Goal: Information Seeking & Learning: Learn about a topic

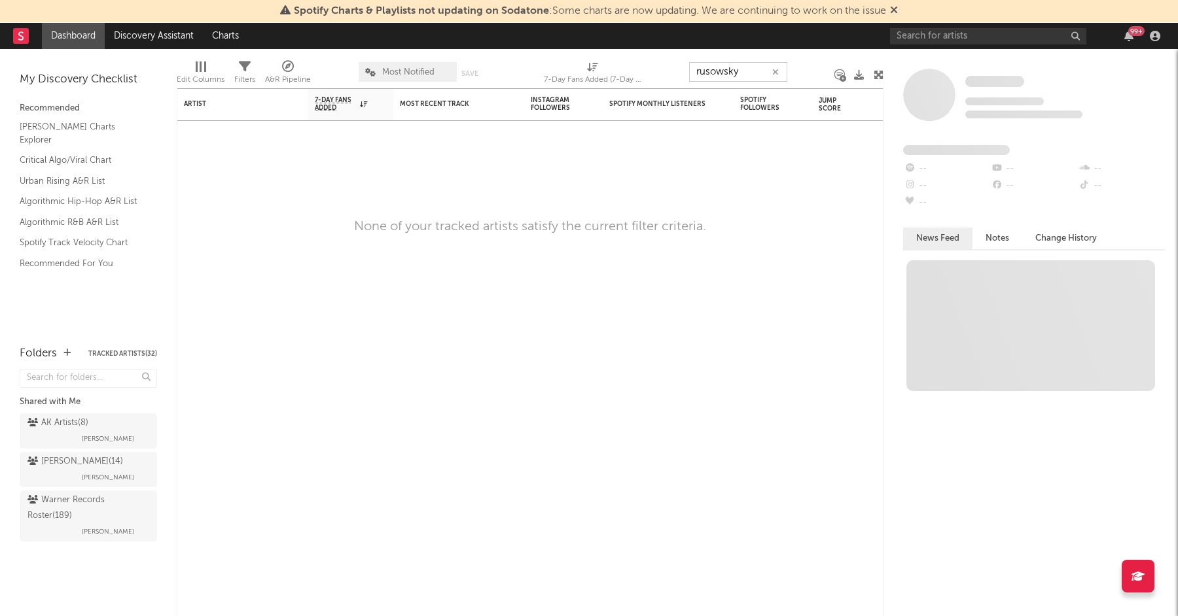
type input "rusowsky"
click at [778, 68] on icon "button" at bounding box center [775, 72] width 7 height 9
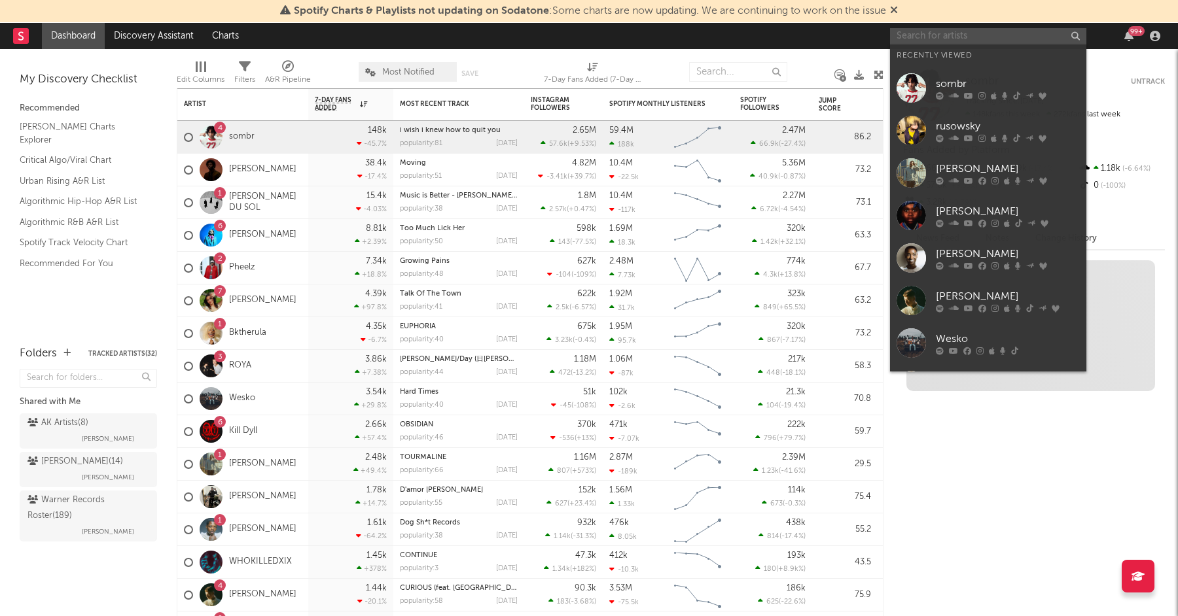
click at [944, 31] on input "text" at bounding box center [988, 36] width 196 height 16
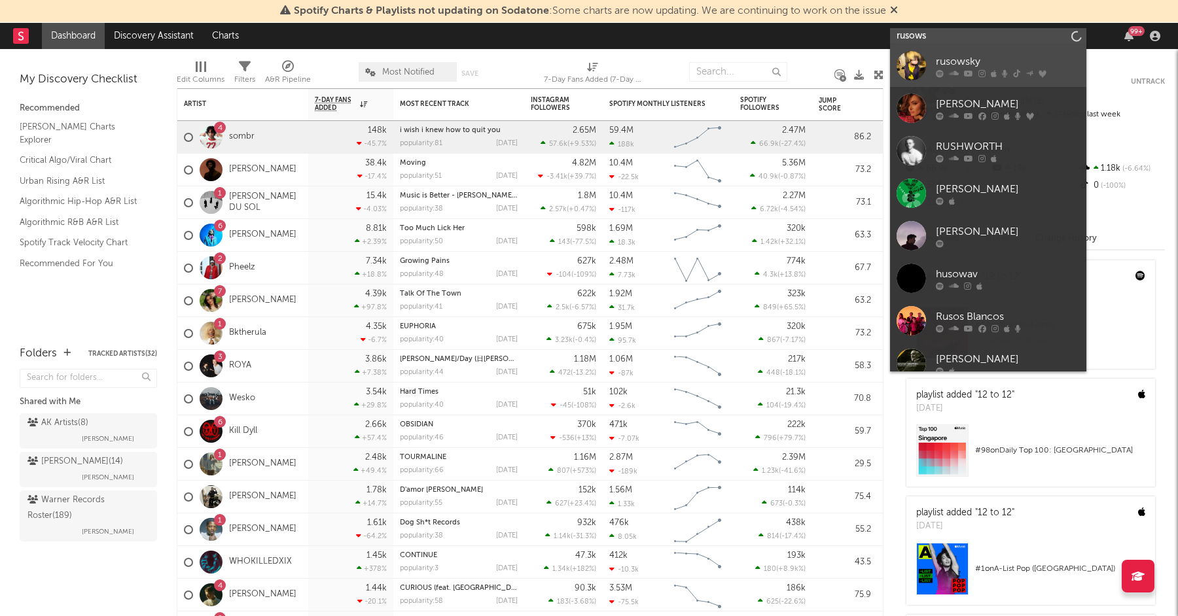
type input "rusows"
click at [969, 63] on div "rusowsky" at bounding box center [1008, 62] width 144 height 16
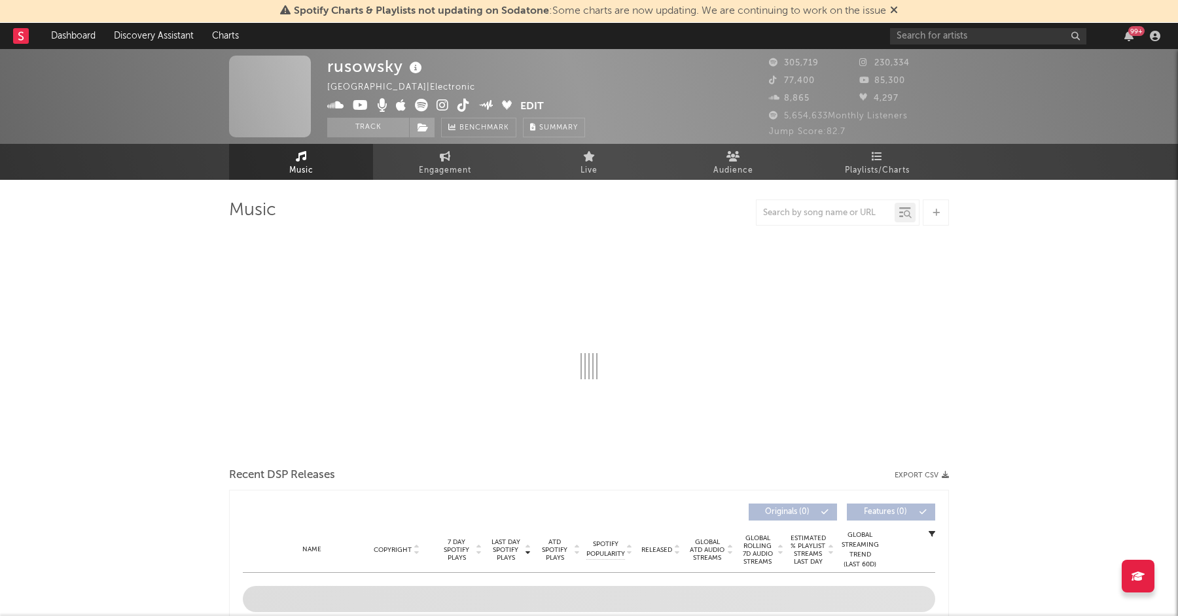
select select "6m"
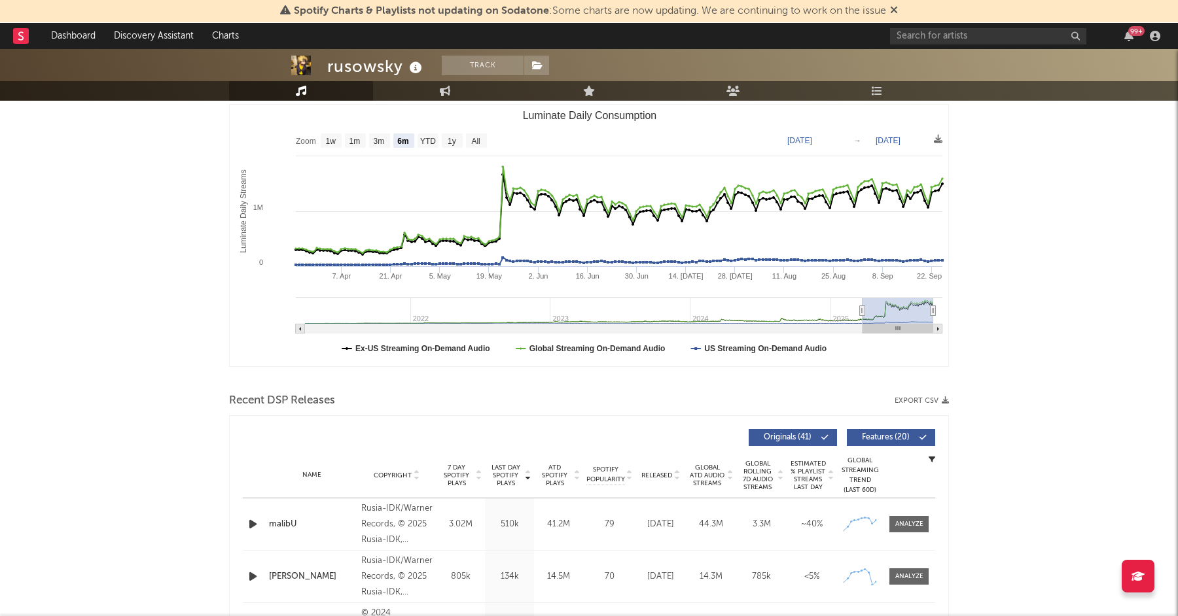
scroll to position [54, 0]
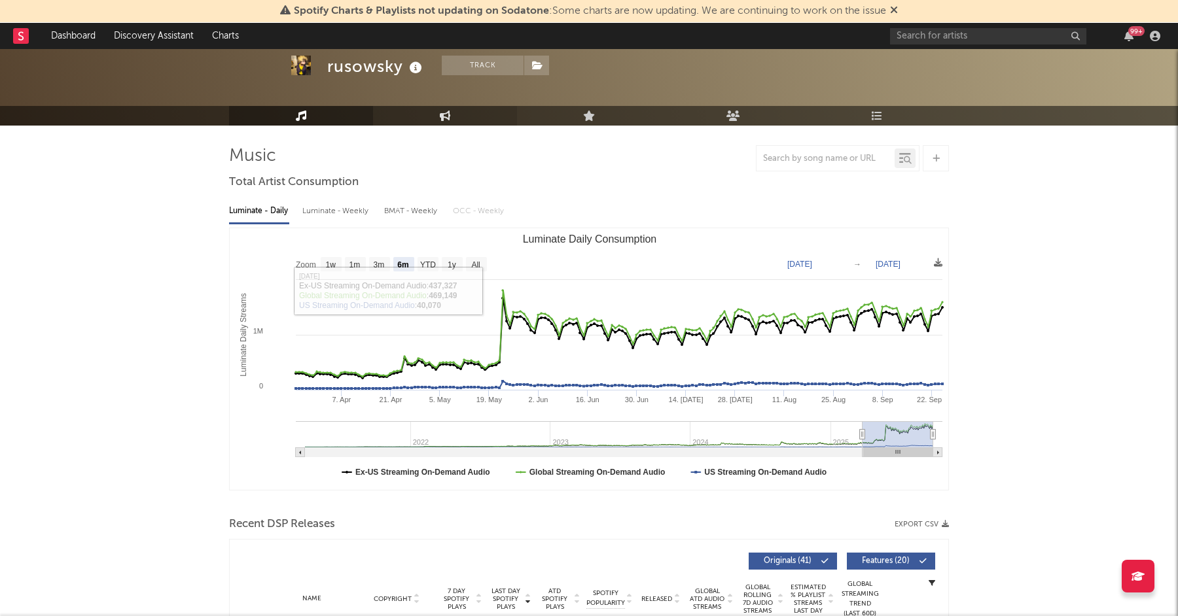
click at [421, 116] on link "Engagement" at bounding box center [445, 116] width 144 height 20
select select "1w"
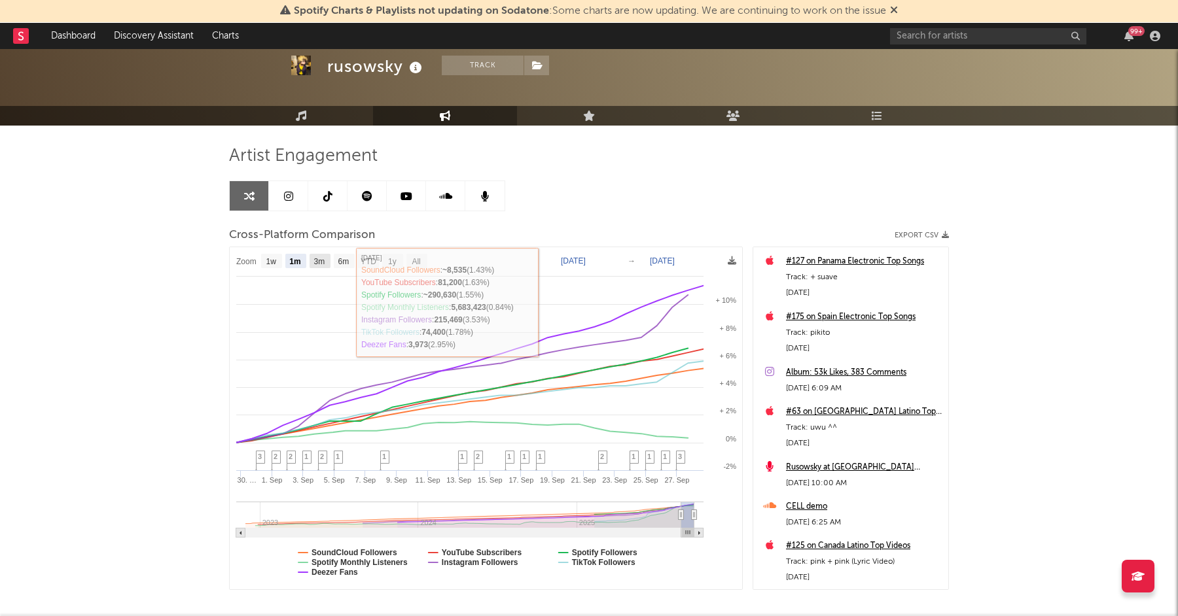
click at [322, 257] on text "3m" at bounding box center [319, 261] width 11 height 9
select select "3m"
type input "[DATE]"
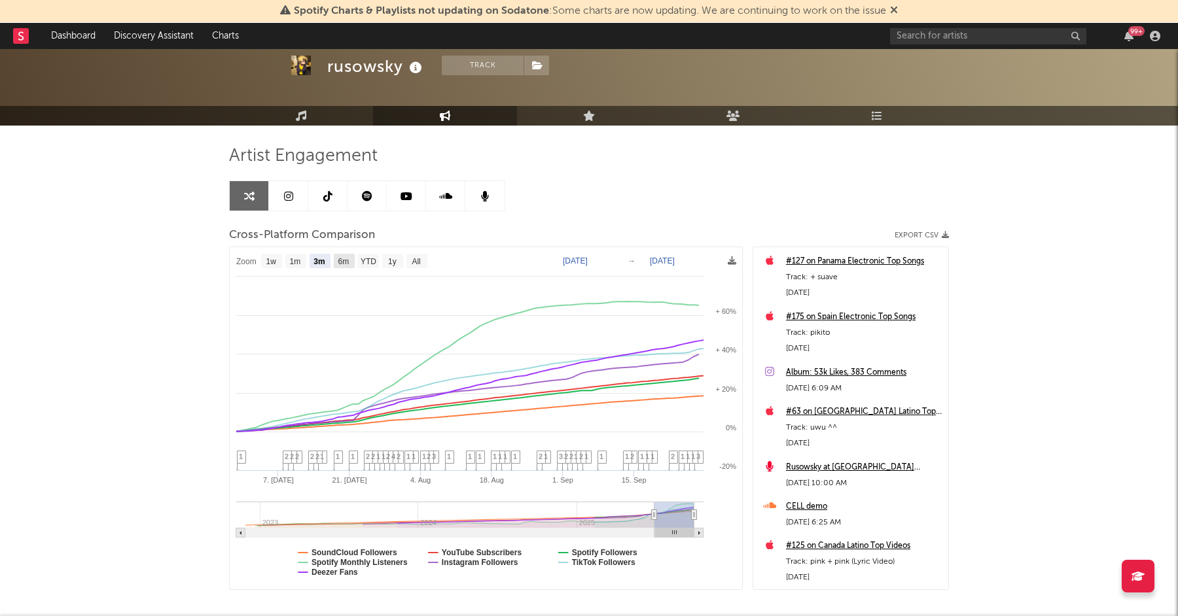
click at [341, 259] on text "6m" at bounding box center [343, 261] width 11 height 9
select select "6m"
type input "[DATE]"
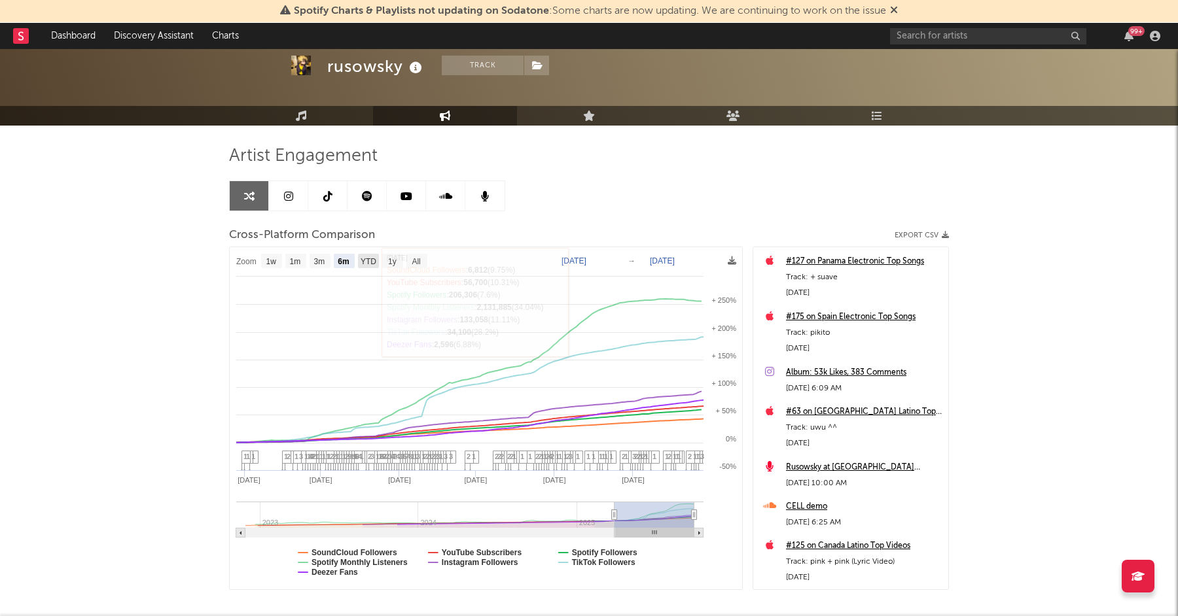
click at [368, 262] on text "YTD" at bounding box center [369, 261] width 16 height 9
select select "YTD"
type input "[DATE]"
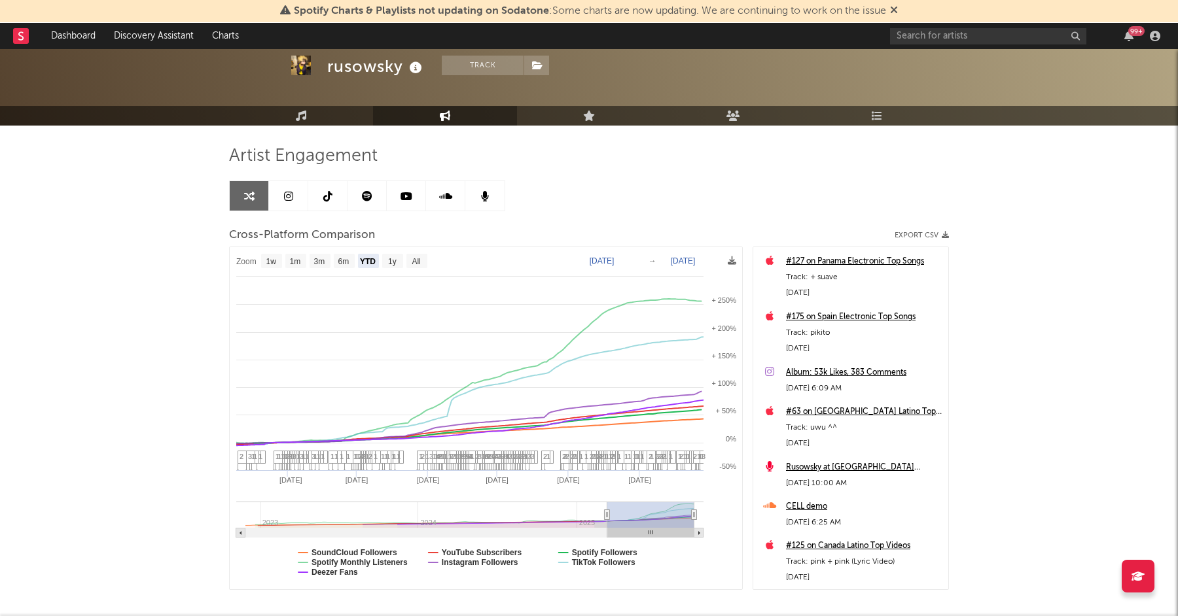
select select "1w"
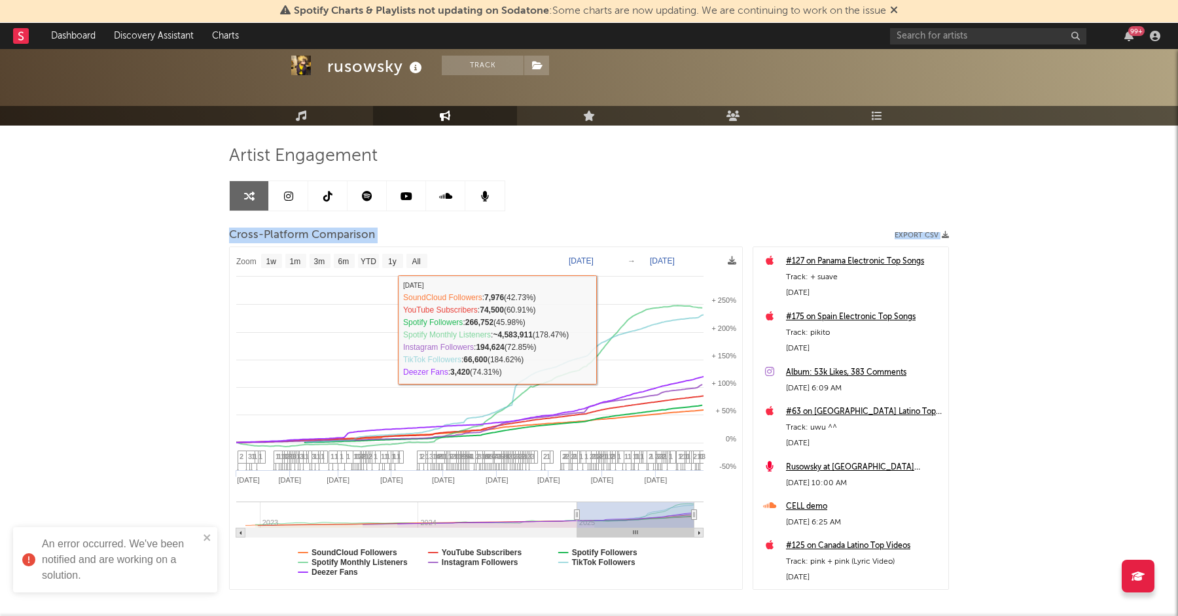
drag, startPoint x: 165, startPoint y: 181, endPoint x: 1035, endPoint y: 530, distance: 937.2
click at [1035, 530] on div "rusowsky Track [GEOGRAPHIC_DATA] | Electronic Edit Track Benchmark Summary 305,…" at bounding box center [589, 338] width 1178 height 687
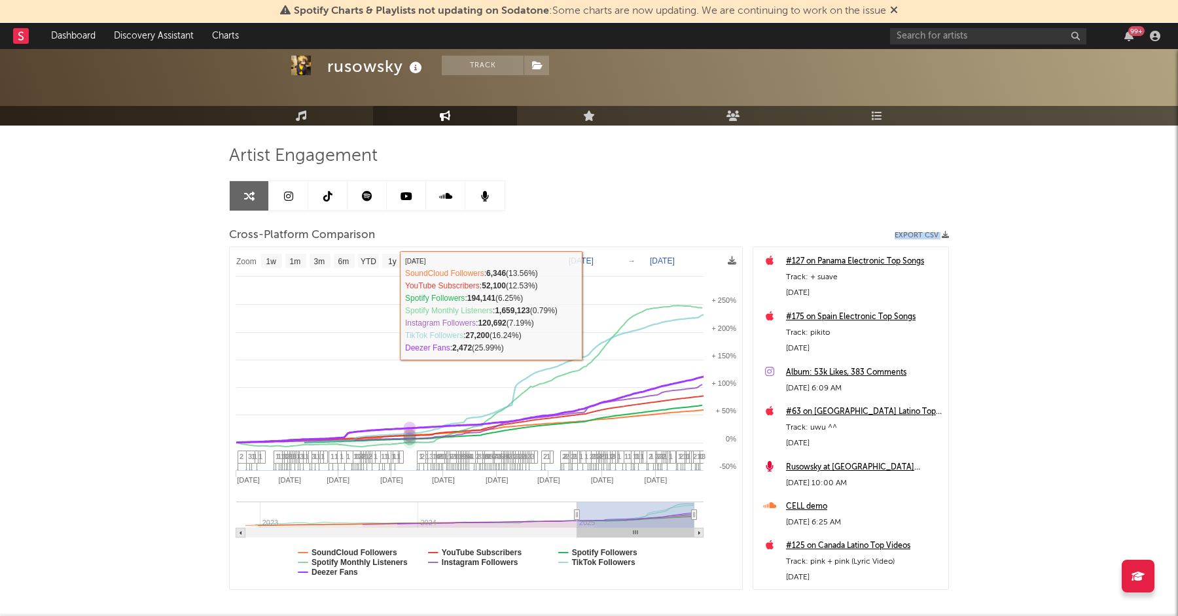
drag, startPoint x: 1035, startPoint y: 530, endPoint x: 317, endPoint y: 243, distance: 772.5
click at [317, 243] on div "rusowsky Track [GEOGRAPHIC_DATA] | Electronic Edit Track Benchmark Summary 305,…" at bounding box center [589, 338] width 1178 height 687
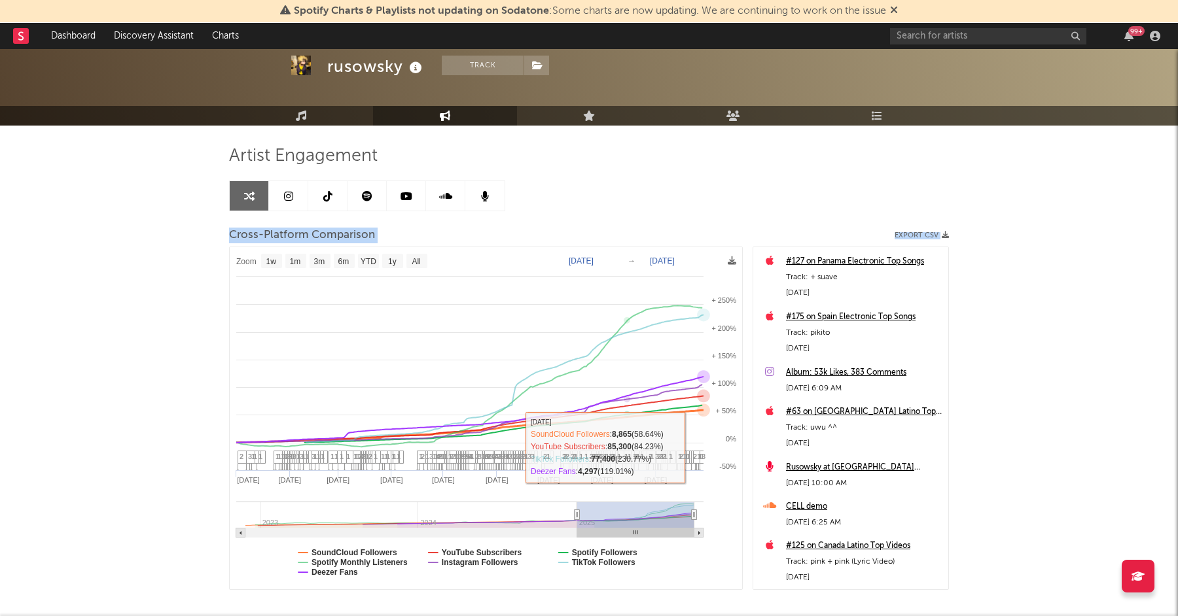
drag, startPoint x: 126, startPoint y: 195, endPoint x: 1021, endPoint y: 514, distance: 949.8
click at [1021, 514] on div "rusowsky Track [GEOGRAPHIC_DATA] | Electronic Edit Track Benchmark Summary 305,…" at bounding box center [589, 338] width 1178 height 687
click at [1010, 559] on div "rusowsky Track [GEOGRAPHIC_DATA] | Electronic Edit Track Benchmark Summary 305,…" at bounding box center [589, 338] width 1178 height 687
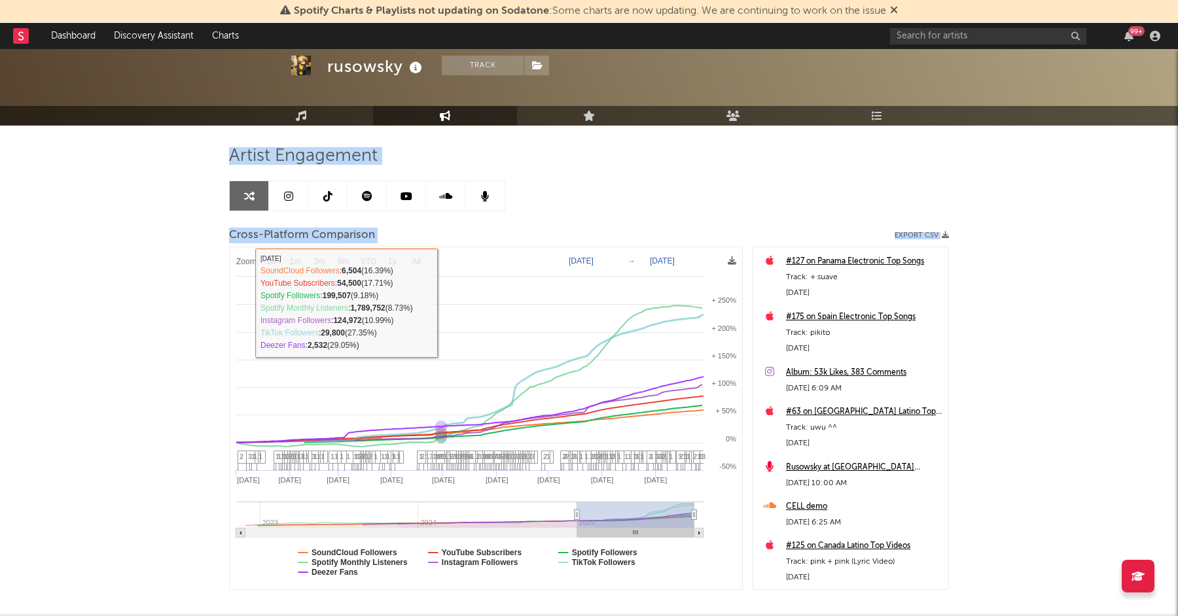
drag, startPoint x: 1010, startPoint y: 559, endPoint x: 239, endPoint y: 152, distance: 871.7
click at [239, 152] on div "rusowsky Track [GEOGRAPHIC_DATA] | Electronic Edit Track Benchmark Summary 305,…" at bounding box center [589, 338] width 1178 height 687
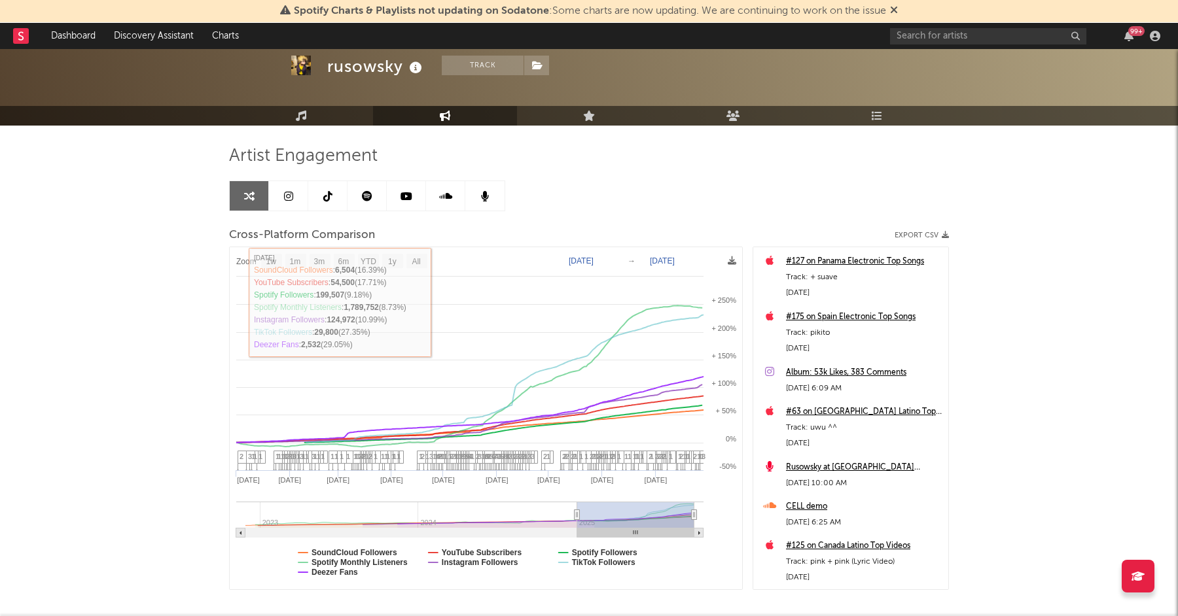
click at [171, 195] on div "rusowsky Track [GEOGRAPHIC_DATA] | Electronic Edit Track Benchmark Summary 305,…" at bounding box center [589, 338] width 1178 height 687
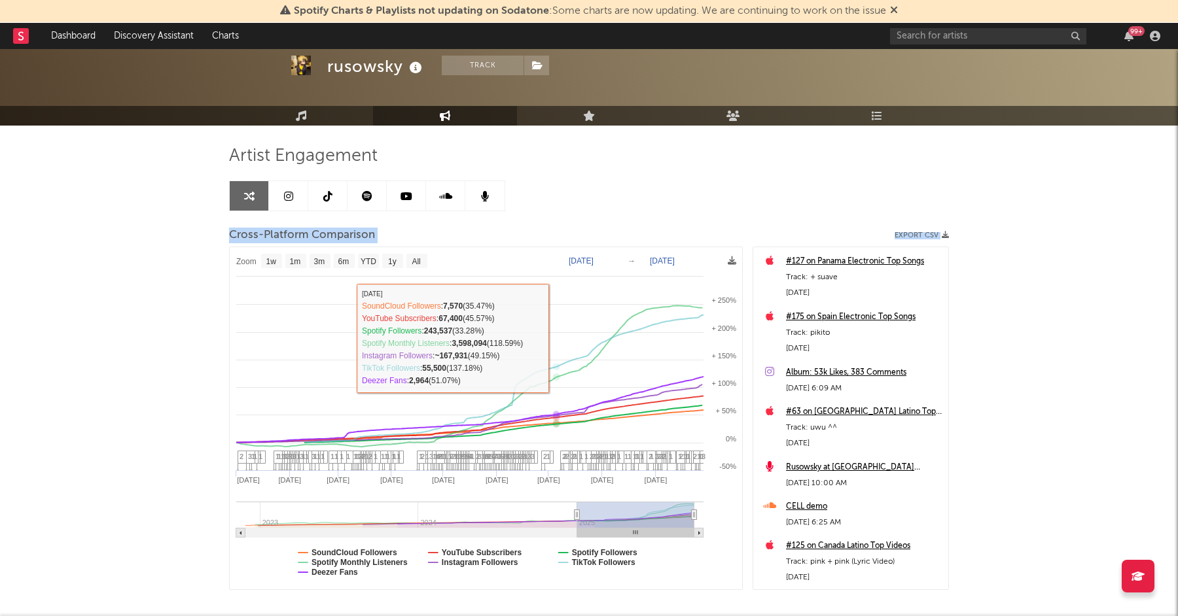
drag, startPoint x: 171, startPoint y: 195, endPoint x: 1156, endPoint y: 493, distance: 1029.0
click at [1156, 493] on div "rusowsky Track [GEOGRAPHIC_DATA] | Electronic Edit Track Benchmark Summary 305,…" at bounding box center [589, 338] width 1178 height 687
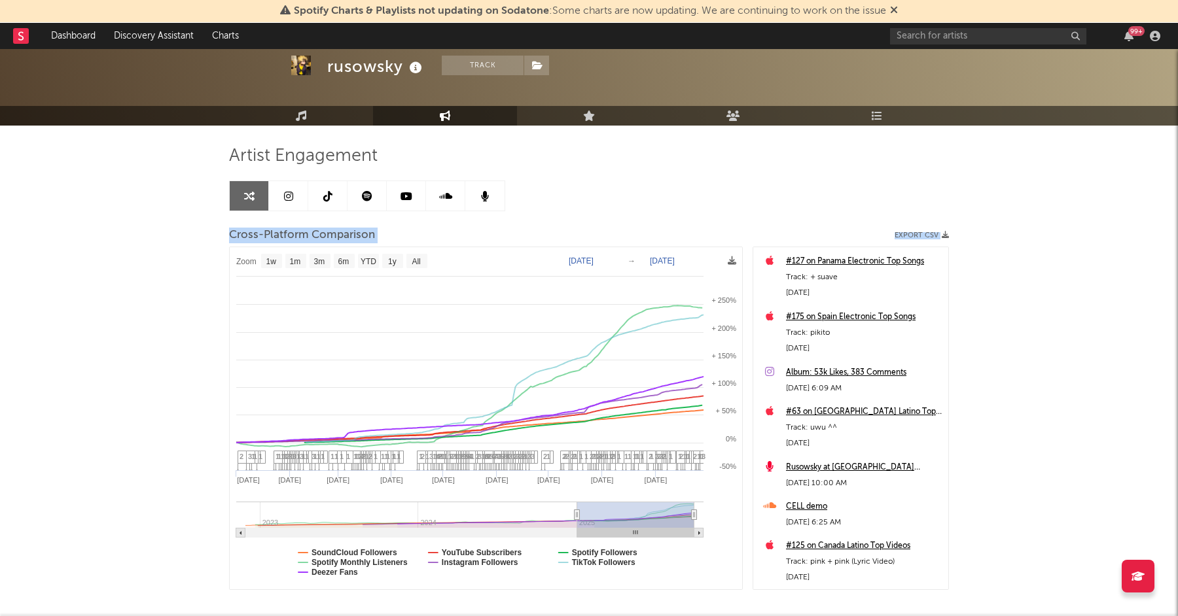
click at [1156, 493] on div "rusowsky Track [GEOGRAPHIC_DATA] | Electronic Edit Track Benchmark Summary 305,…" at bounding box center [589, 338] width 1178 height 687
